Goal: Task Accomplishment & Management: Use online tool/utility

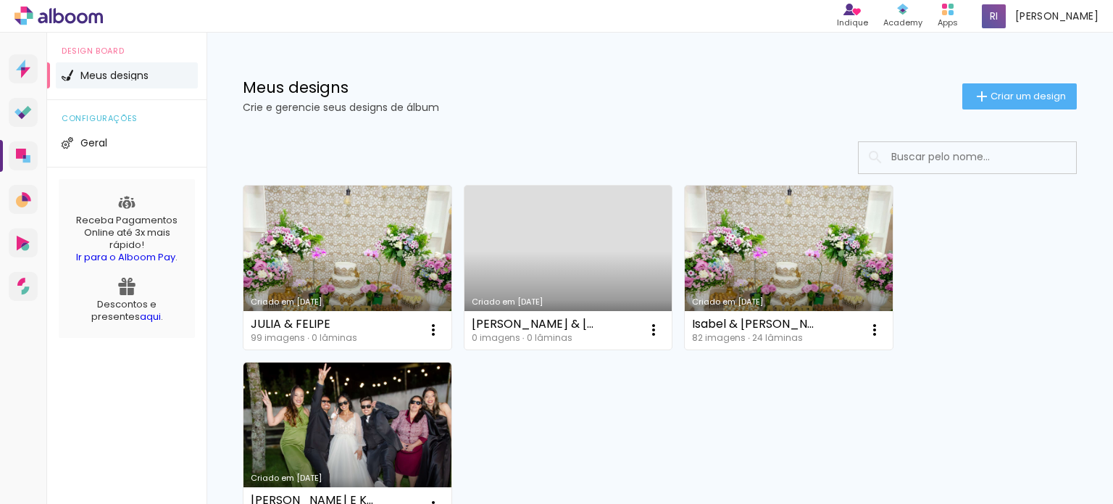
click at [791, 430] on div "Criado em [DATE] [PERSON_NAME] & [PERSON_NAME] 99 imagens ∙ 0 lâminas Abrir Faz…" at bounding box center [659, 354] width 847 height 353
click at [791, 428] on div "Criado em 15/06/25 JULIA & FELIPE 99 imagens ∙ 0 lâminas Abrir Fazer uma cópia …" at bounding box center [659, 354] width 847 height 353
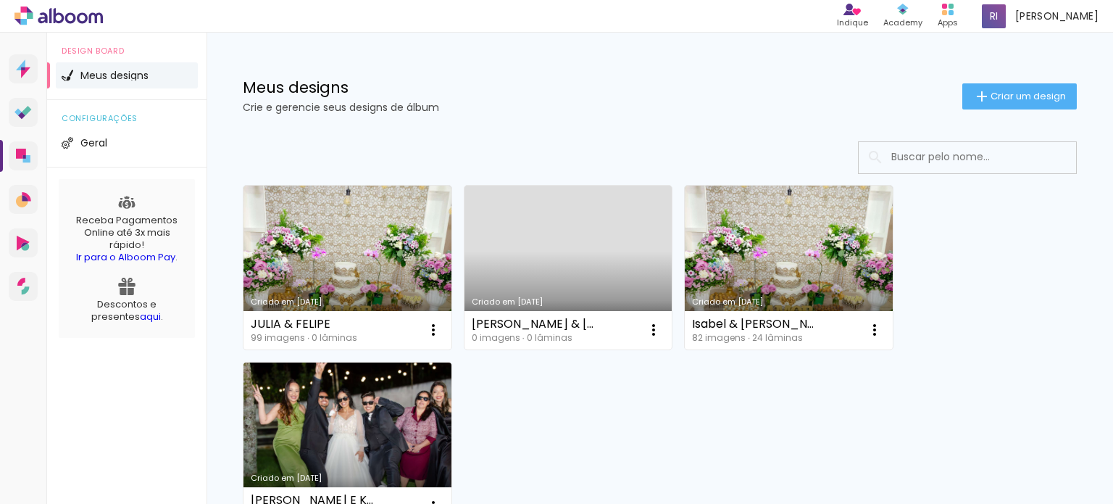
click at [394, 437] on link "Criado em [DATE]" at bounding box center [348, 444] width 208 height 164
